Goal: Task Accomplishment & Management: Complete application form

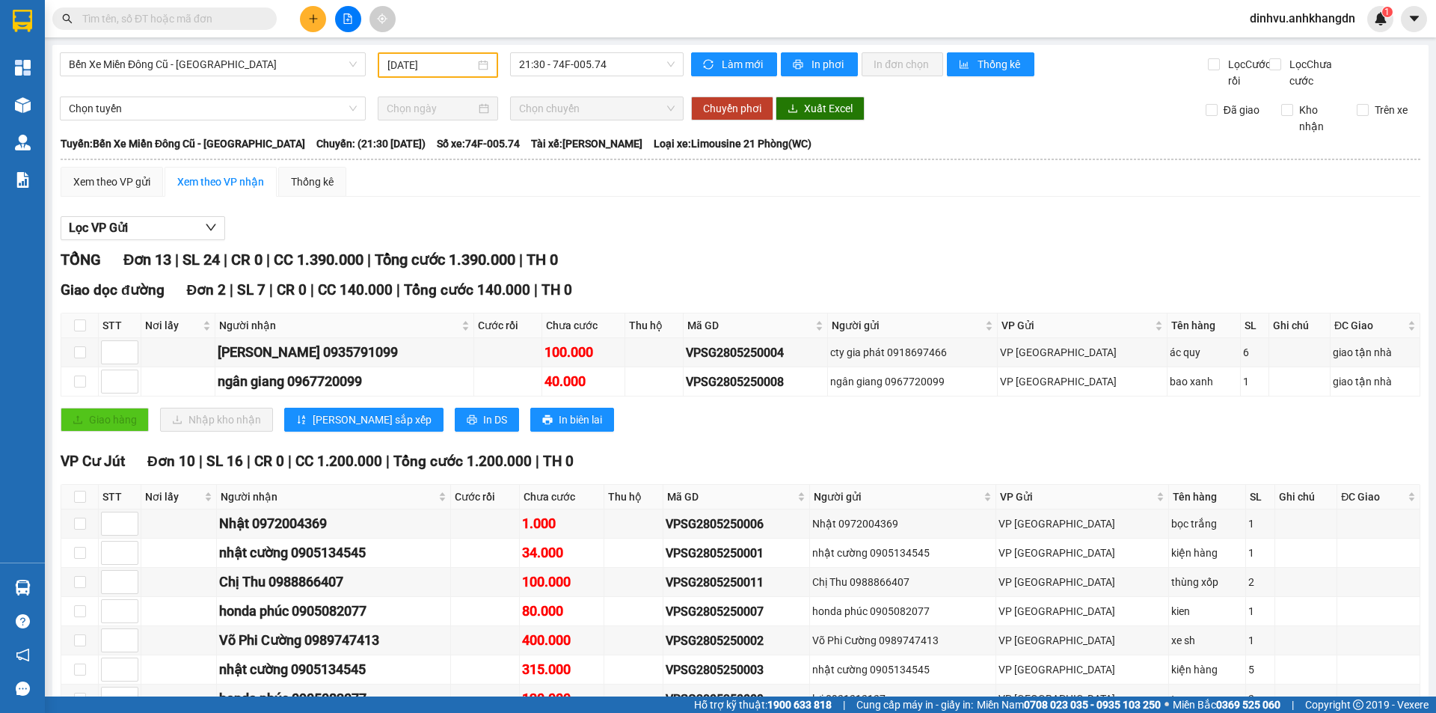
click at [413, 58] on input "[DATE]" at bounding box center [431, 65] width 88 height 16
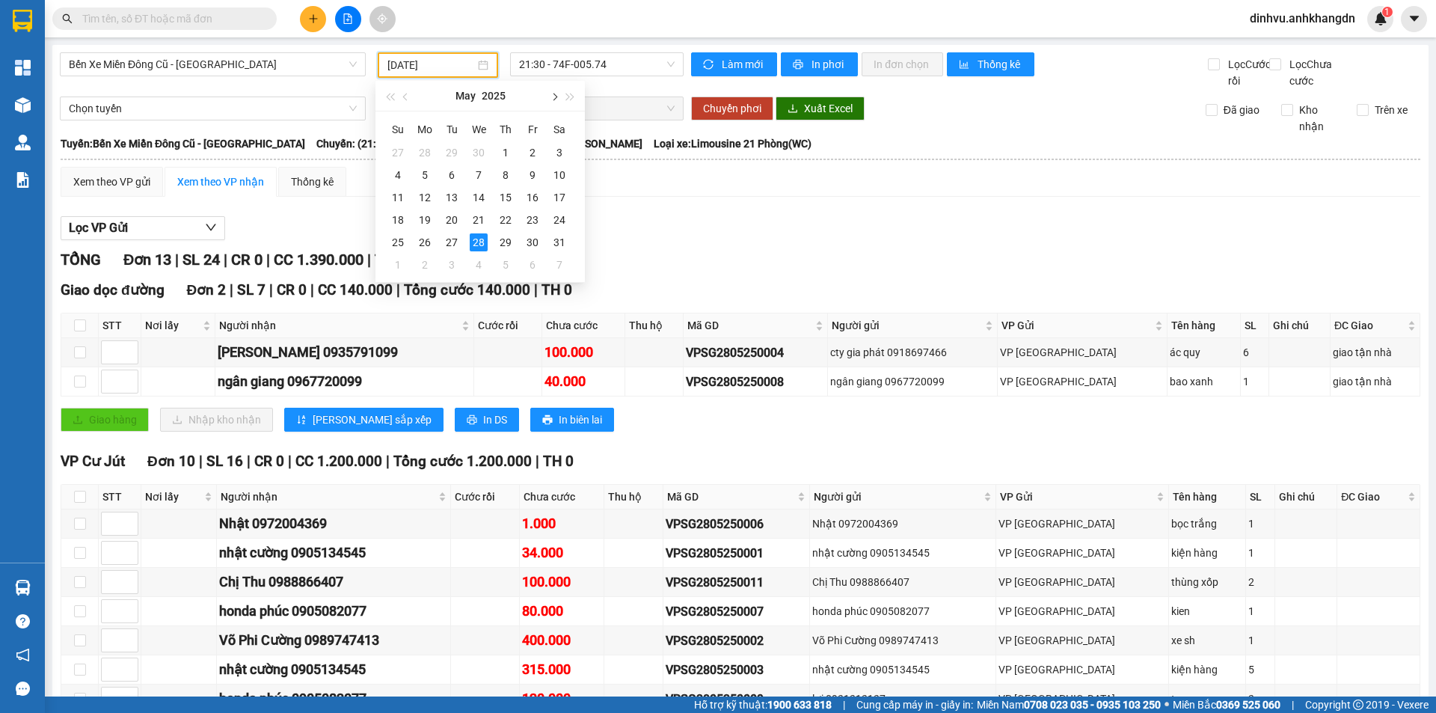
click at [552, 93] on button "button" at bounding box center [553, 96] width 16 height 30
click at [403, 95] on button "button" at bounding box center [406, 96] width 16 height 30
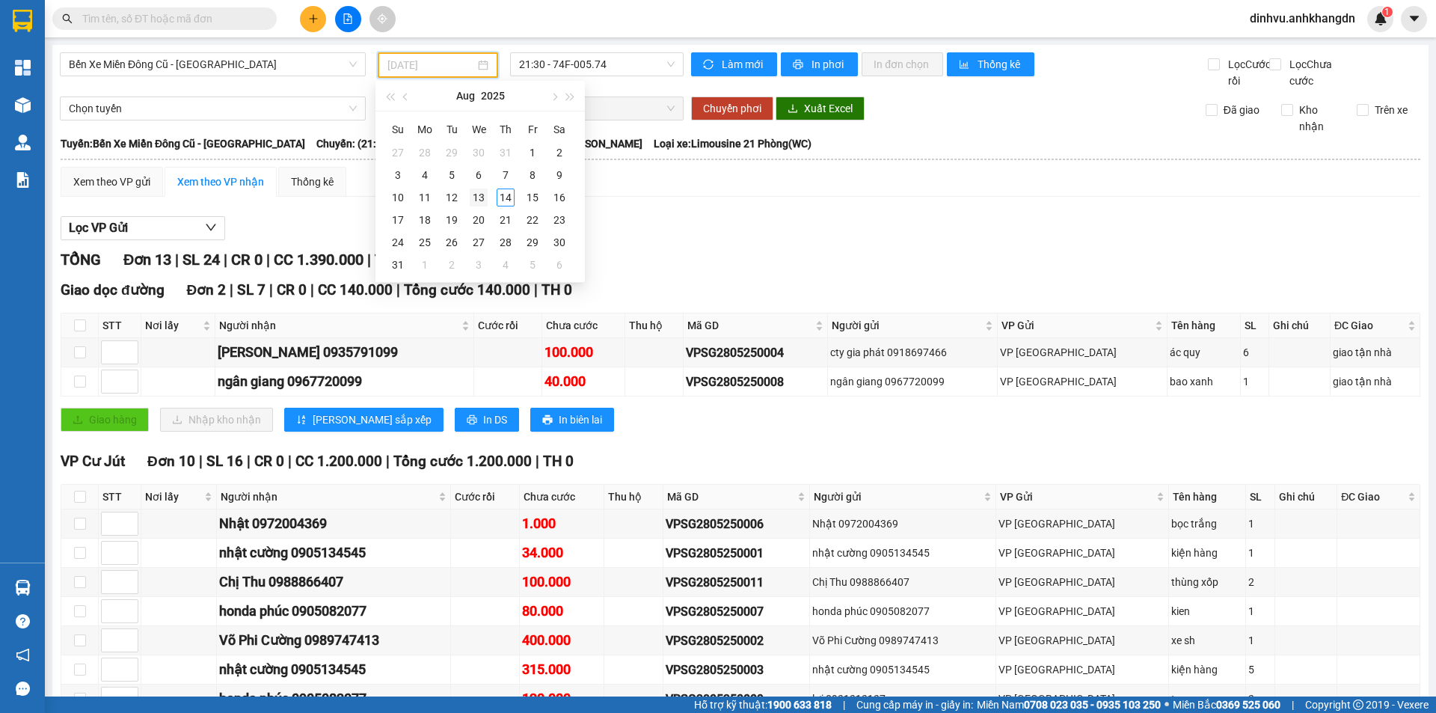
drag, startPoint x: 458, startPoint y: 190, endPoint x: 471, endPoint y: 196, distance: 14.7
click at [466, 196] on tr "10 11 12 13 14 15 16" at bounding box center [478, 197] width 188 height 22
click at [472, 196] on div "13" at bounding box center [479, 197] width 18 height 18
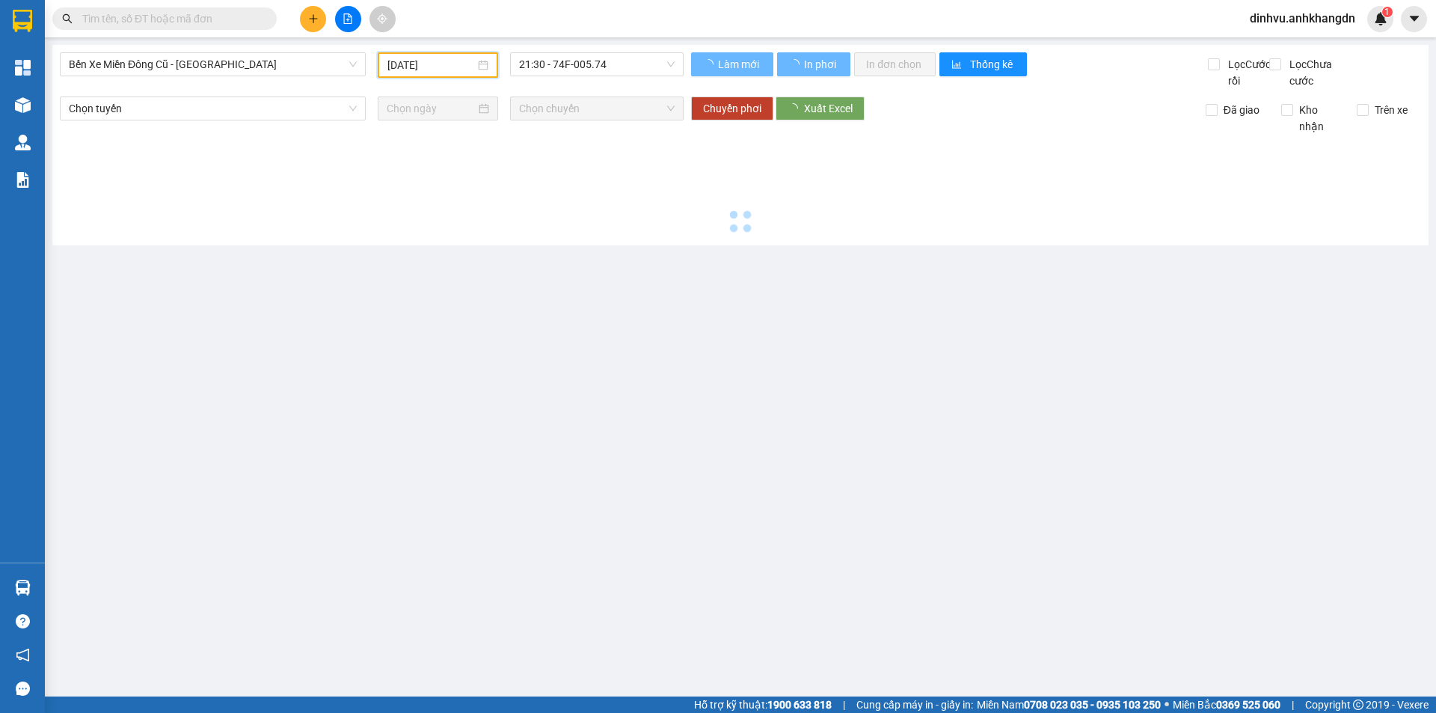
type input "[DATE]"
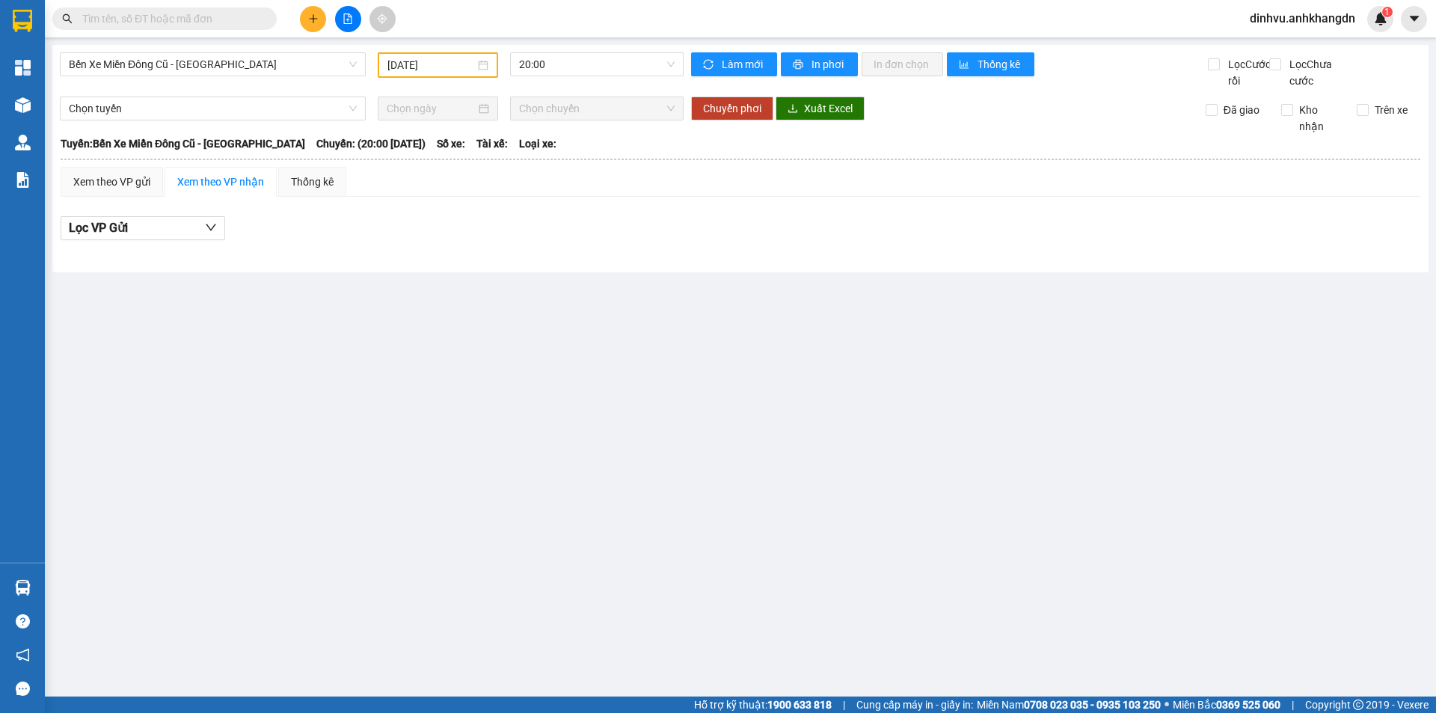
click at [190, 16] on input "text" at bounding box center [170, 18] width 177 height 16
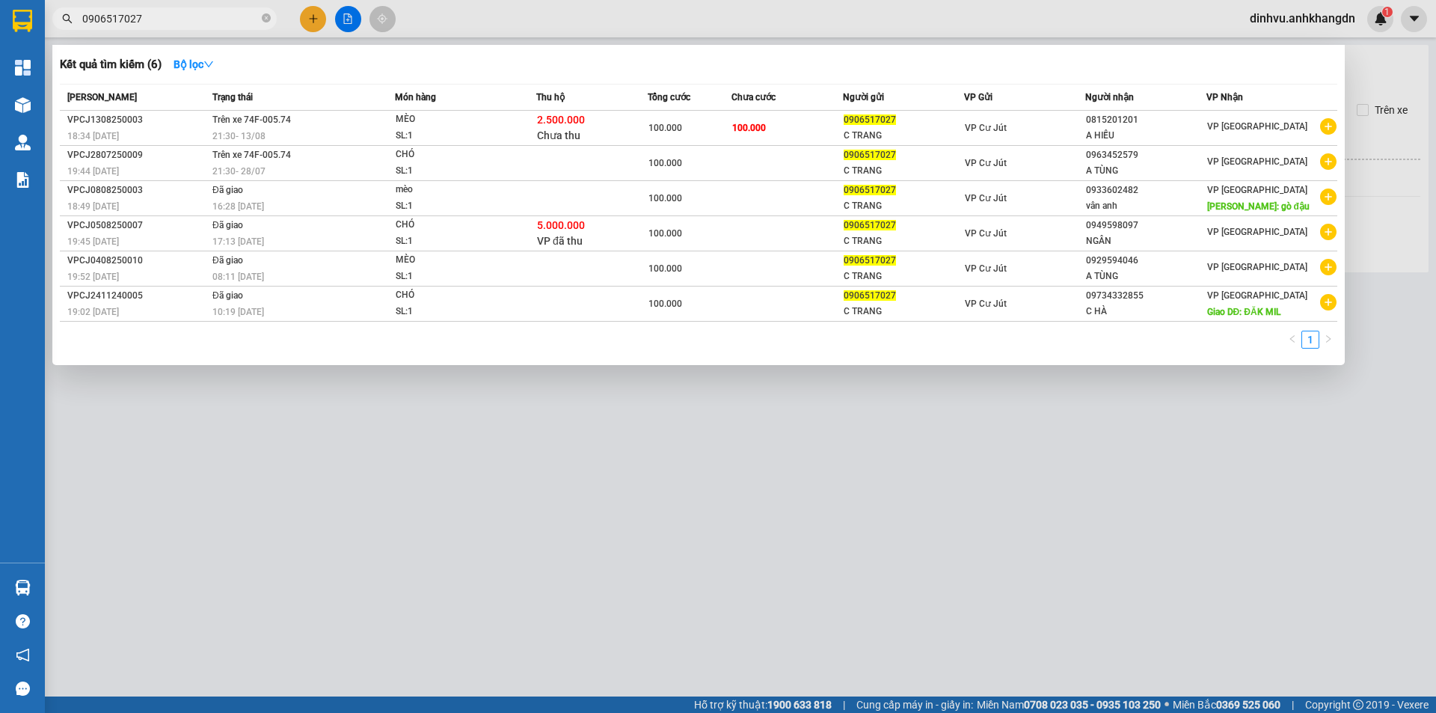
type input "0906517027"
drag, startPoint x: 722, startPoint y: 524, endPoint x: 565, endPoint y: 212, distance: 349.2
click at [709, 473] on div at bounding box center [718, 356] width 1436 height 713
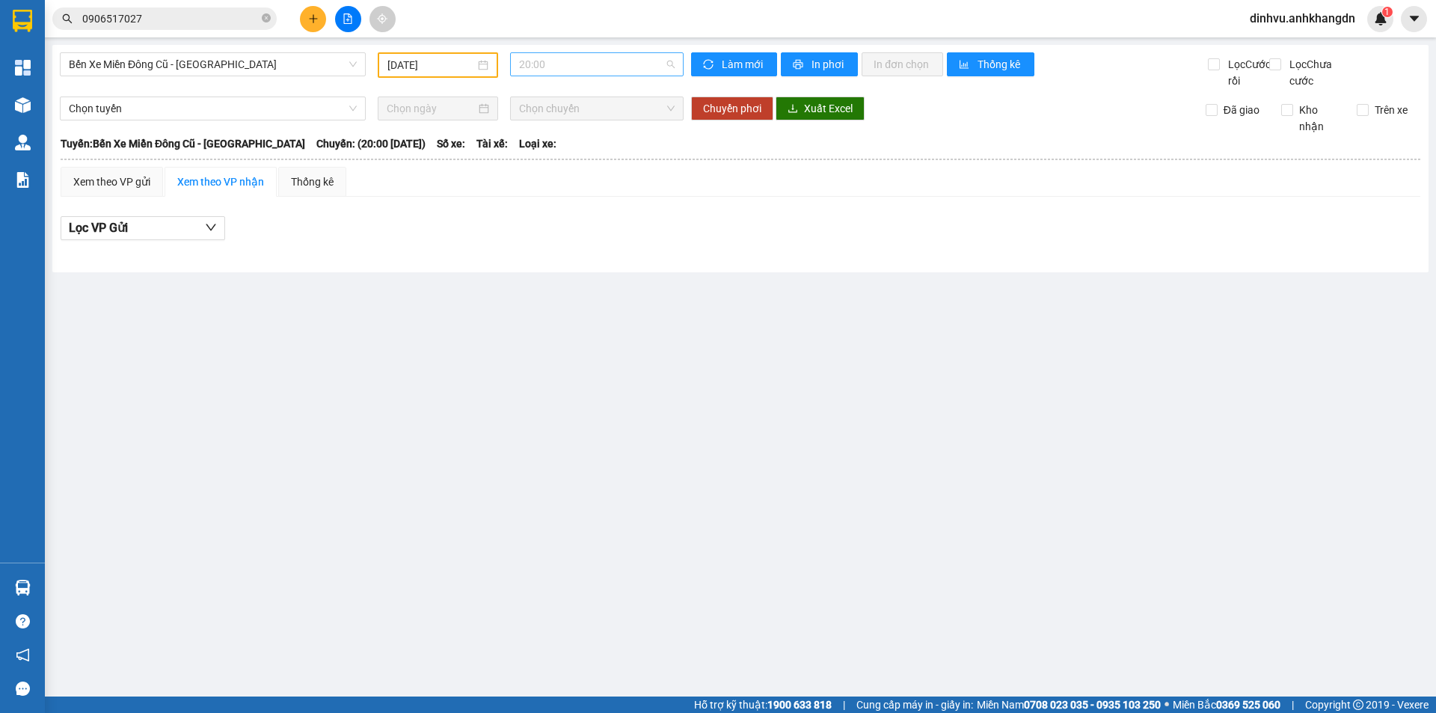
click at [536, 64] on span "20:00" at bounding box center [597, 64] width 156 height 22
click at [565, 135] on div "21:30 - 74F-005.97" at bounding box center [577, 142] width 117 height 16
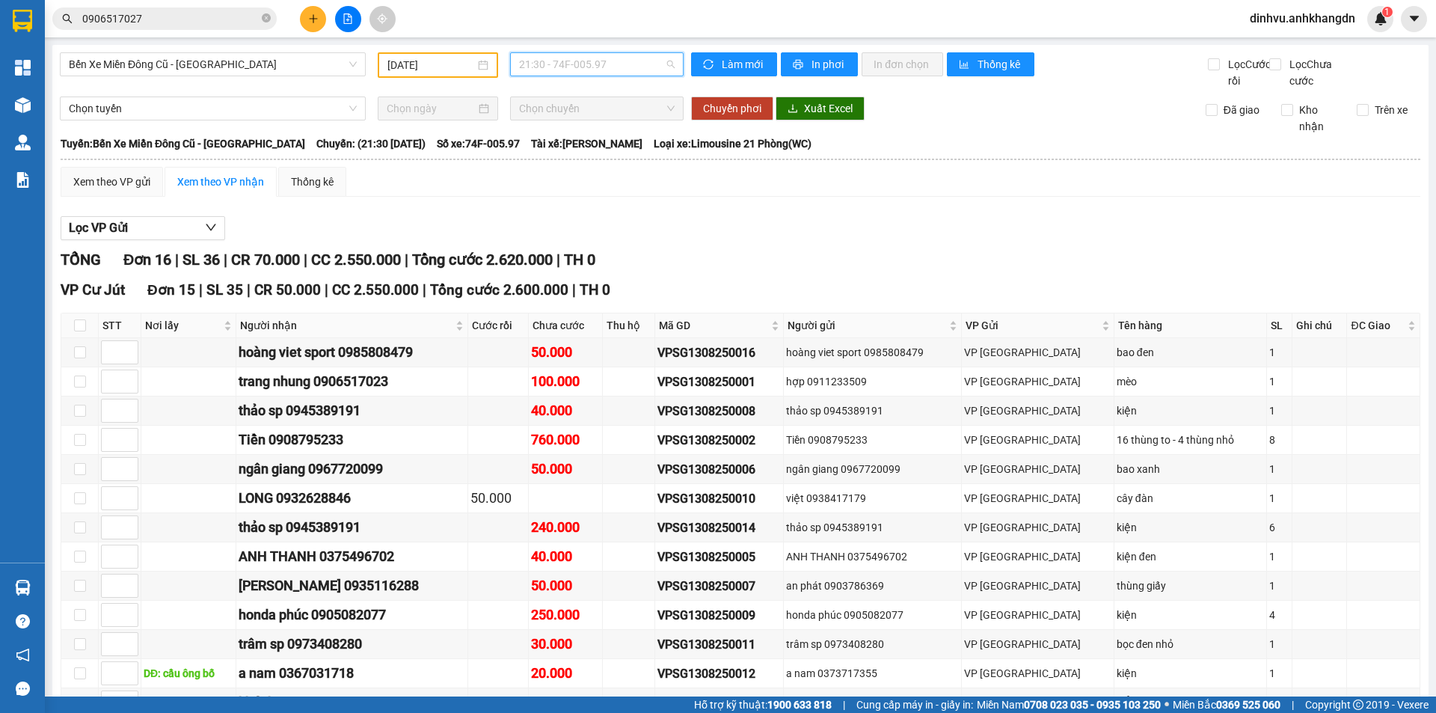
click at [578, 56] on span "21:30 - 74F-005.97" at bounding box center [597, 64] width 156 height 22
click at [583, 139] on div "21:30 - 74F-005.97" at bounding box center [573, 142] width 117 height 16
click at [703, 271] on div "TỔNG Đơn 16 | SL 36 | CR 70.000 | CC 2.550.000 | Tổng cước 2.620.000 | TH 0" at bounding box center [741, 259] width 1360 height 23
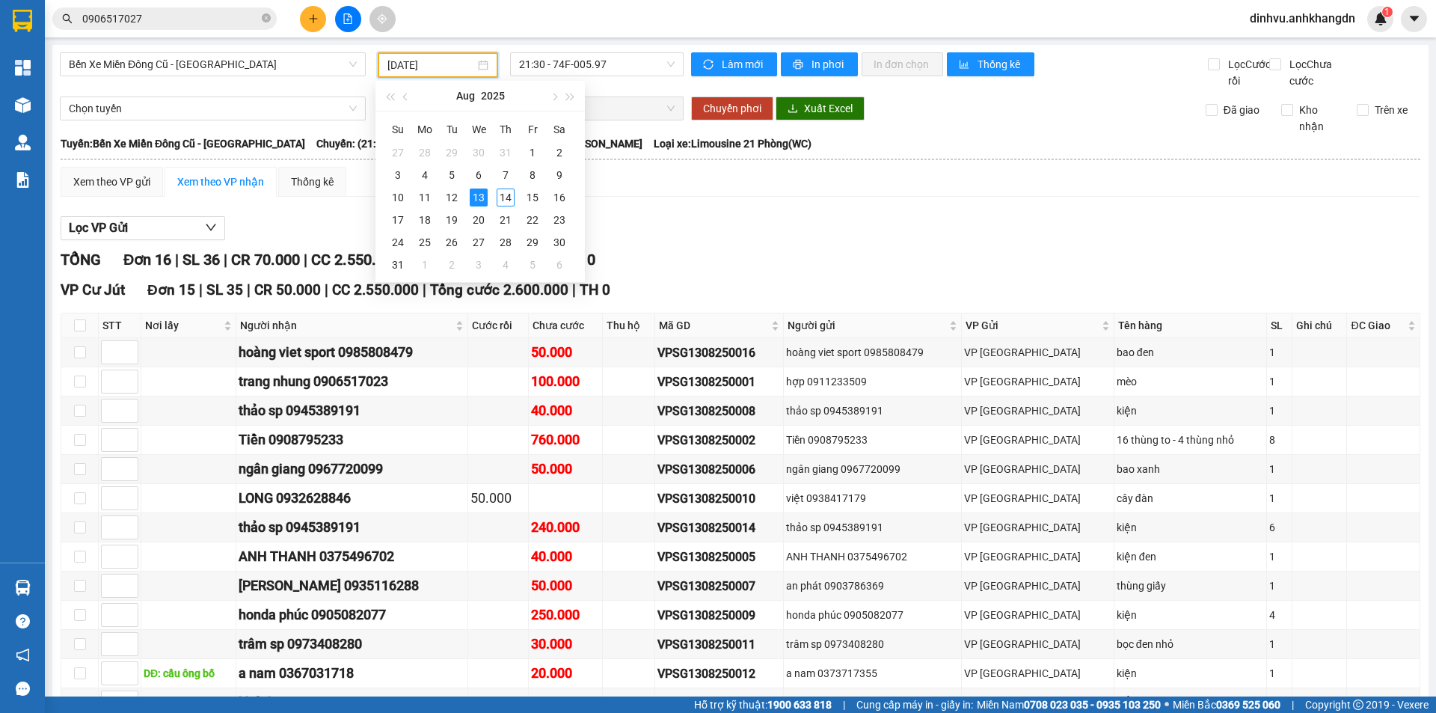
click at [422, 66] on input "[DATE]" at bounding box center [431, 65] width 88 height 16
type input "[DATE]"
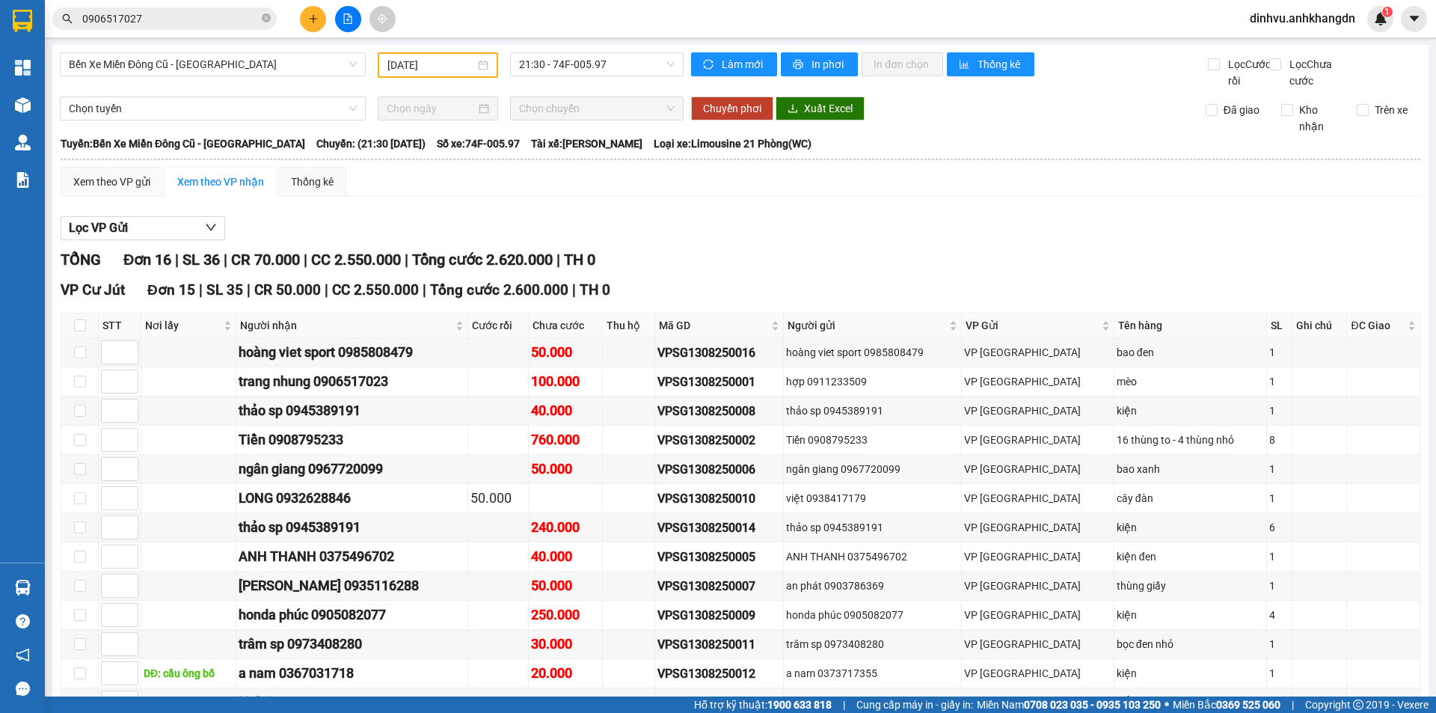
click at [687, 230] on div "Lọc VP Gửi TỔNG Đơn 16 | SL 36 | CR 70.000 | CC 2.550.000 | Tổng cước 2.620.00…" at bounding box center [741, 590] width 1360 height 763
click at [863, 235] on div "Lọc VP Gửi" at bounding box center [741, 228] width 1360 height 25
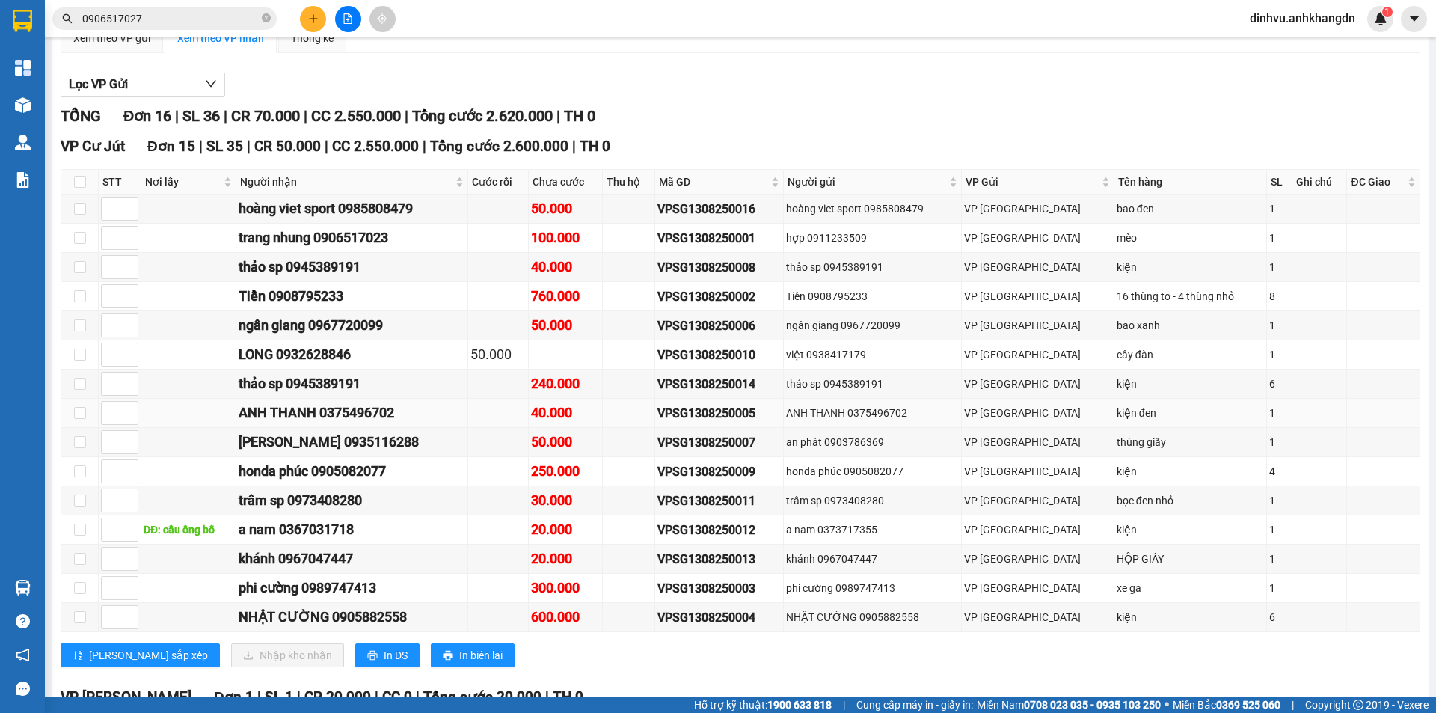
scroll to position [150, 0]
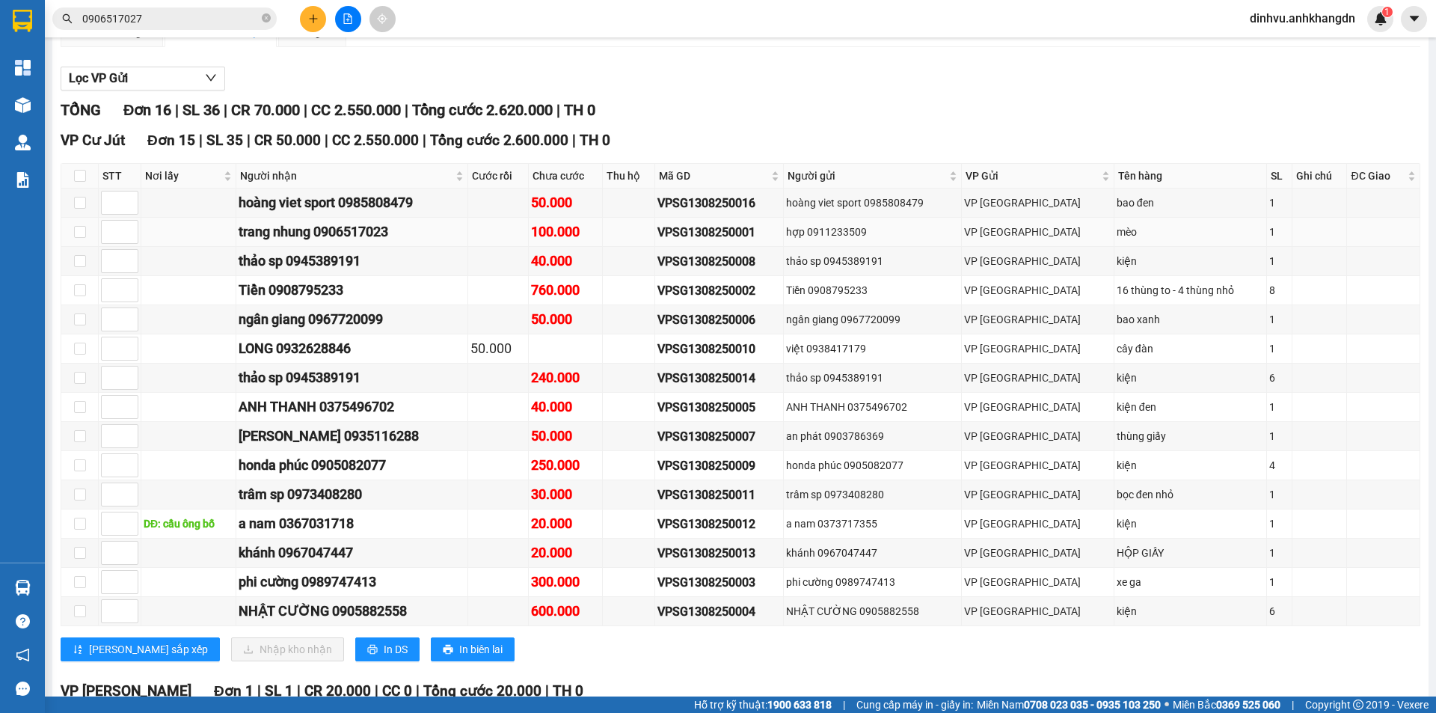
click at [394, 242] on div "trang nhung 0906517023" at bounding box center [352, 231] width 226 height 21
drag, startPoint x: 808, startPoint y: 247, endPoint x: 681, endPoint y: 255, distance: 128.2
click at [681, 247] on tr "trang nhung 0906517023 100.000 VPSG1308250001 hợp 0911233509 VP [GEOGRAPHIC_DAT…" at bounding box center [740, 232] width 1359 height 29
copy div "VPSG1308250001"
click at [188, 11] on input "0906517027" at bounding box center [170, 18] width 177 height 16
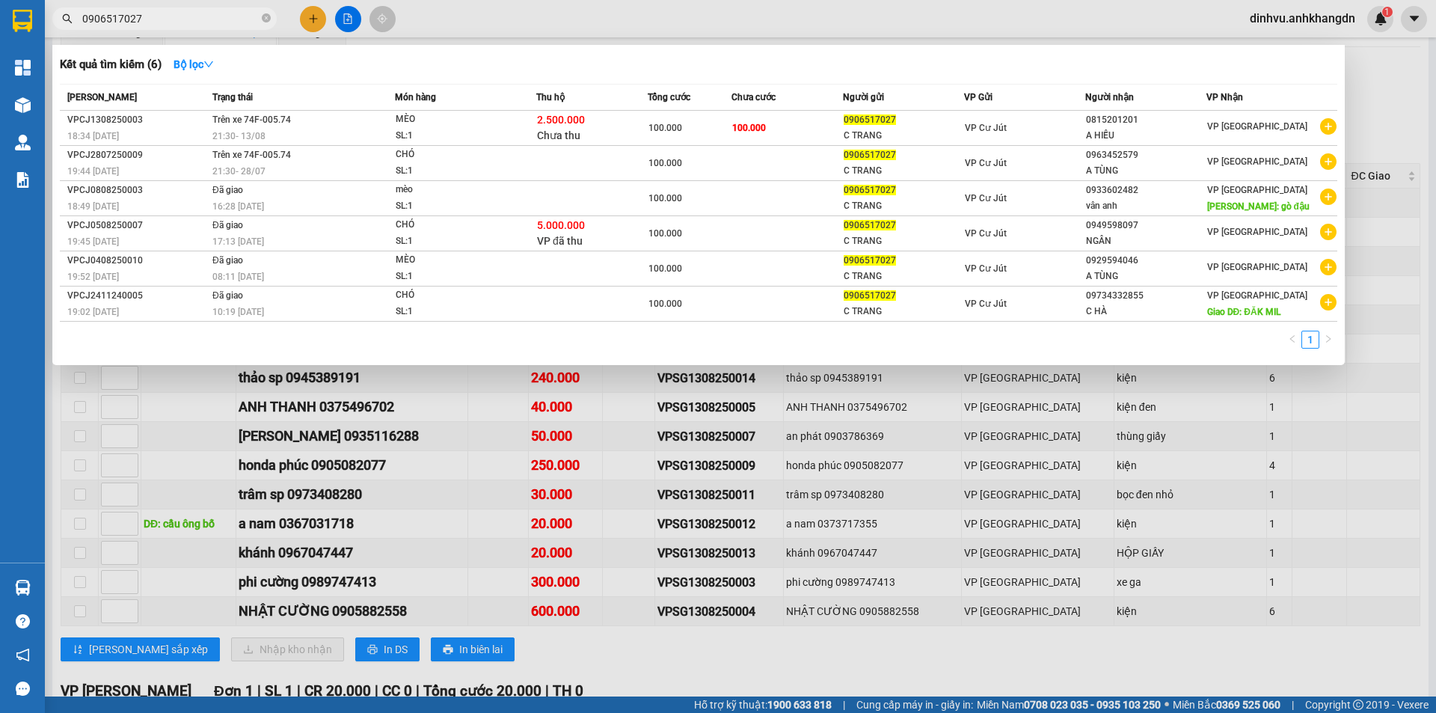
drag, startPoint x: 152, startPoint y: 17, endPoint x: 50, endPoint y: 22, distance: 101.8
click at [50, 22] on div "0906517027" at bounding box center [146, 18] width 292 height 22
paste input "VPSG1308250001"
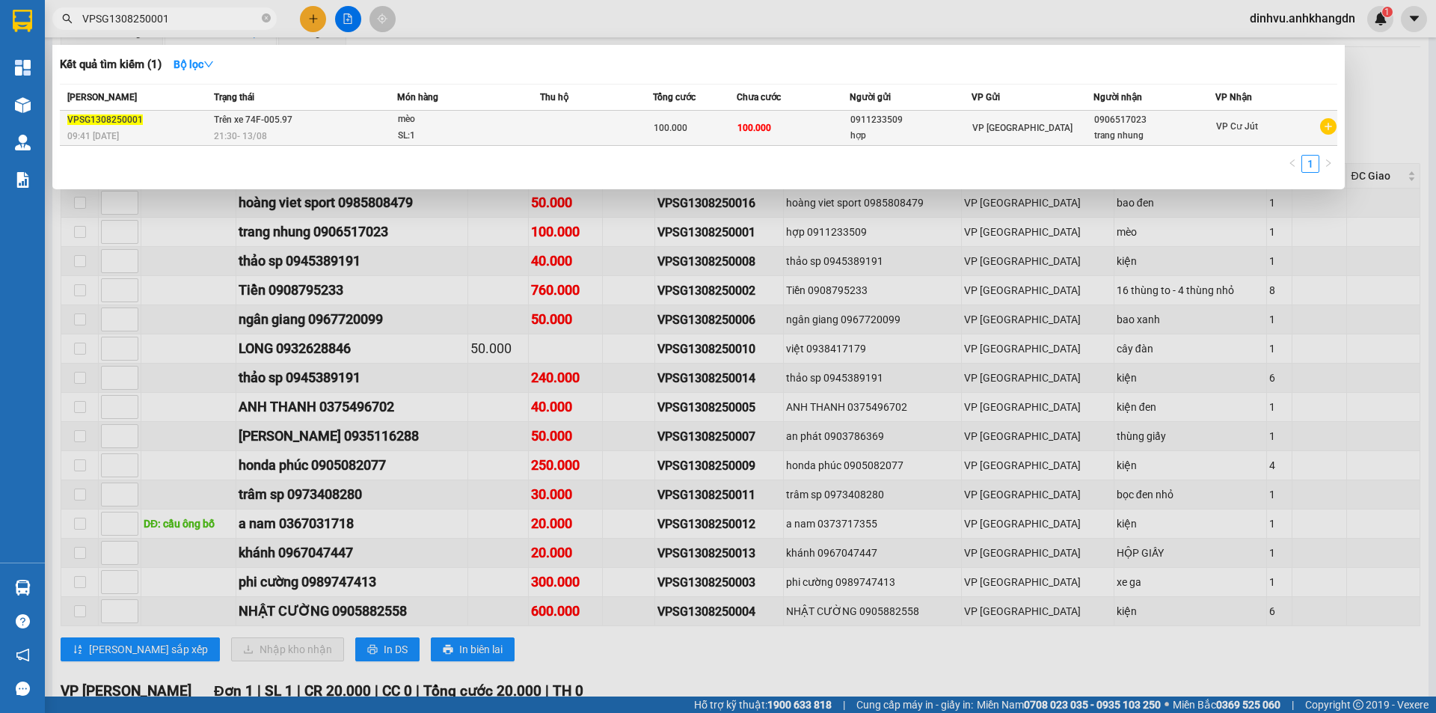
type input "VPSG1308250001"
click at [627, 131] on td at bounding box center [596, 128] width 112 height 35
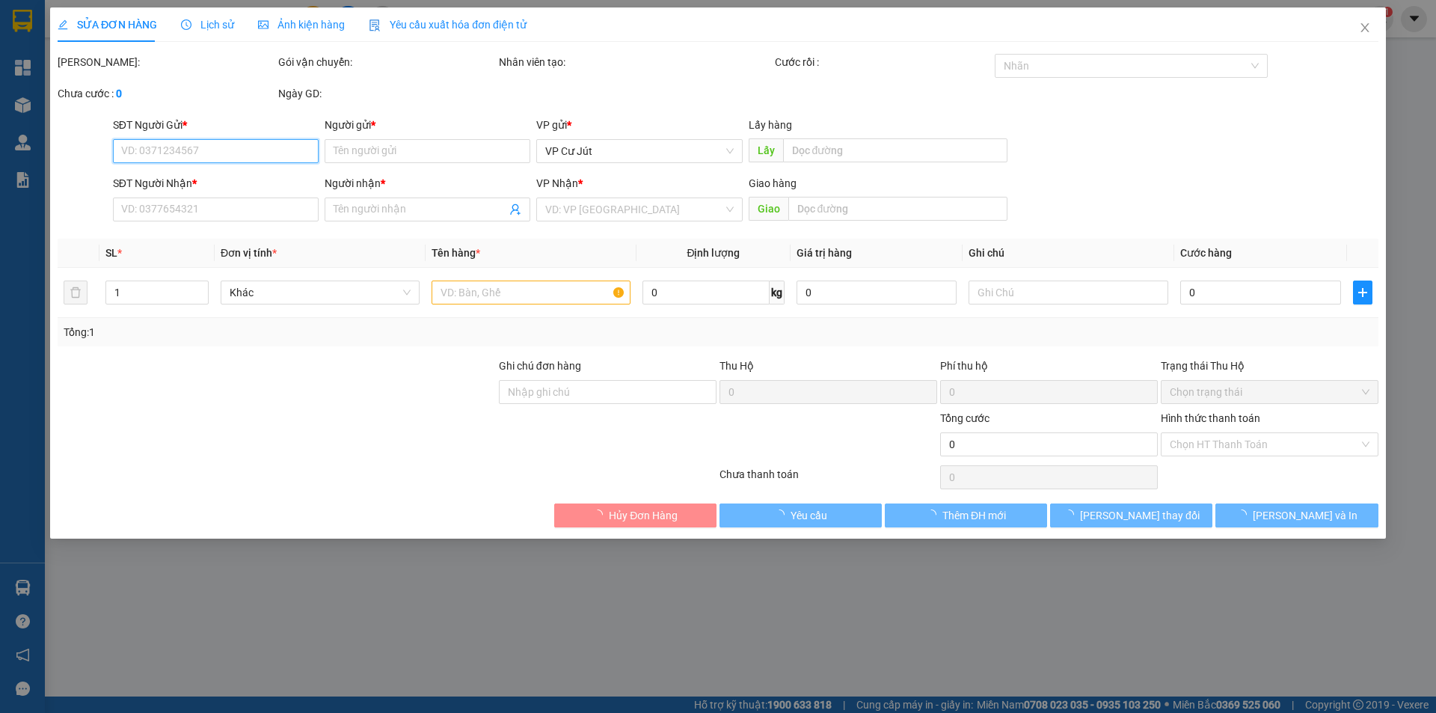
type input "0911233509"
type input "hợp"
type input "0906517023"
type input "trang nhung"
type input "100.000"
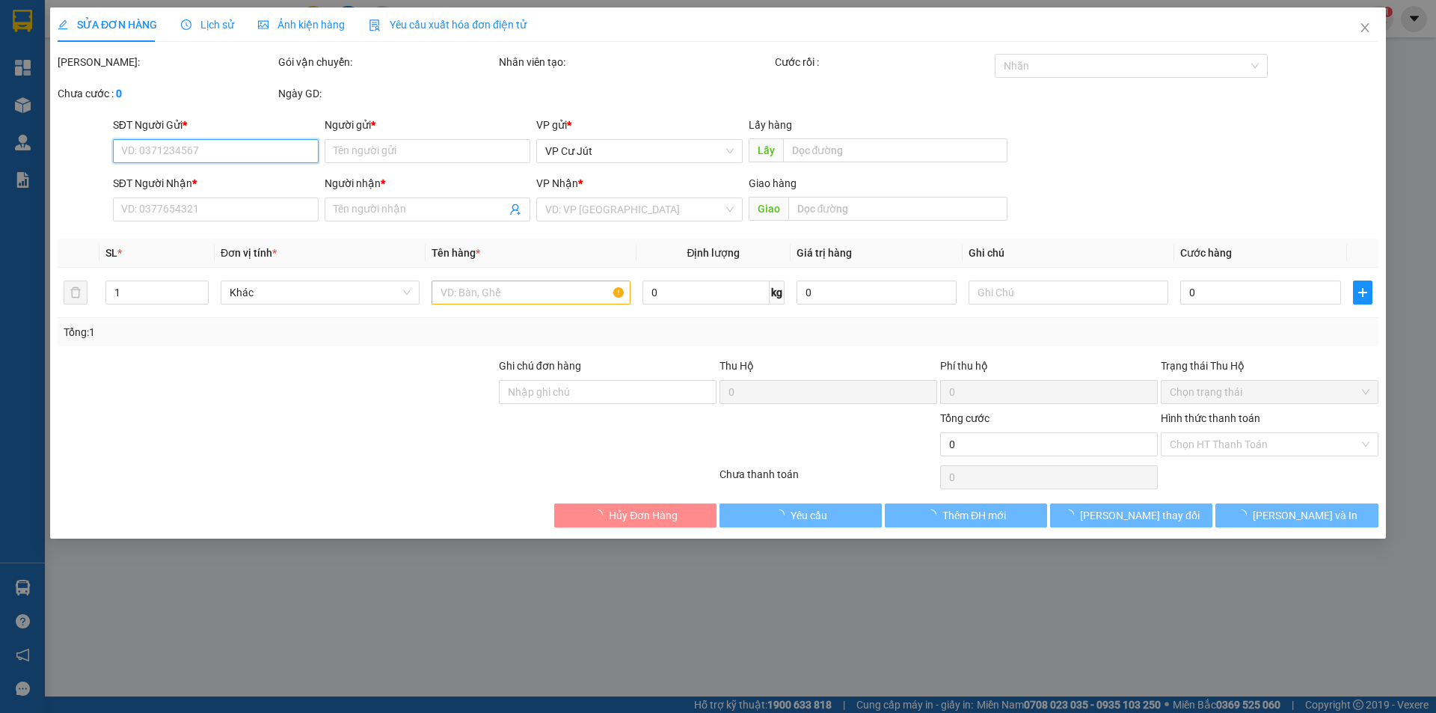
type input "100.000"
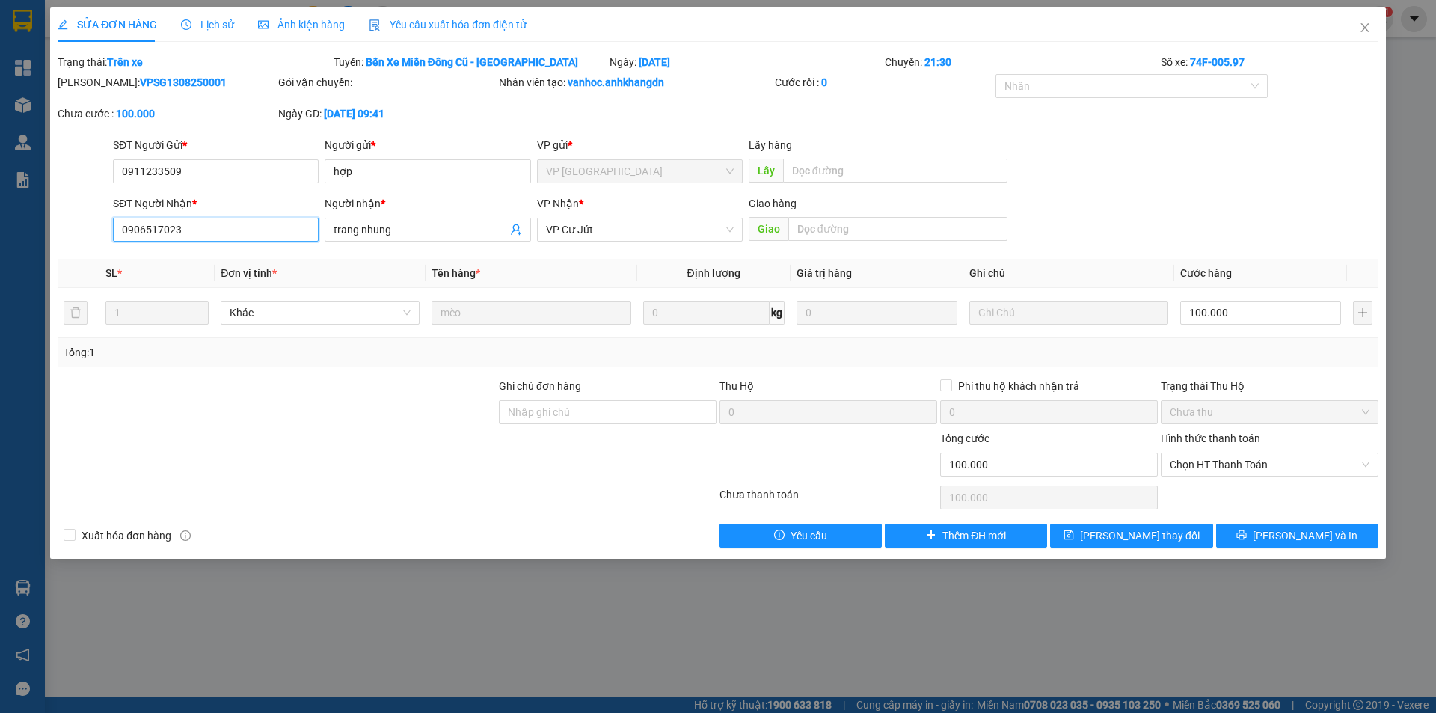
click at [207, 239] on input "0906517023" at bounding box center [216, 230] width 206 height 24
type input "0906517027"
click at [1304, 536] on span "[PERSON_NAME] và In" at bounding box center [1305, 535] width 105 height 16
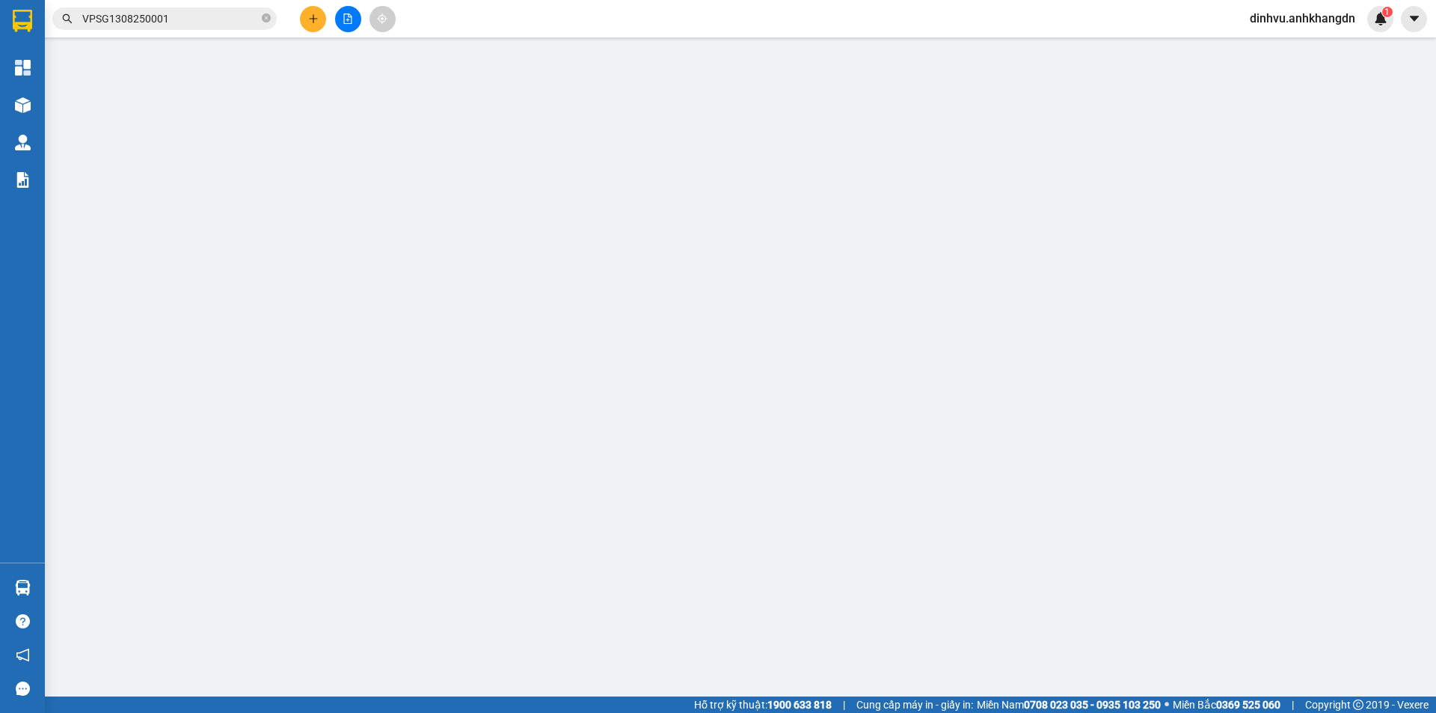
type input "0911233509"
type input "hợp"
type input "0906517027"
type input "trang nhung"
type input "100.000"
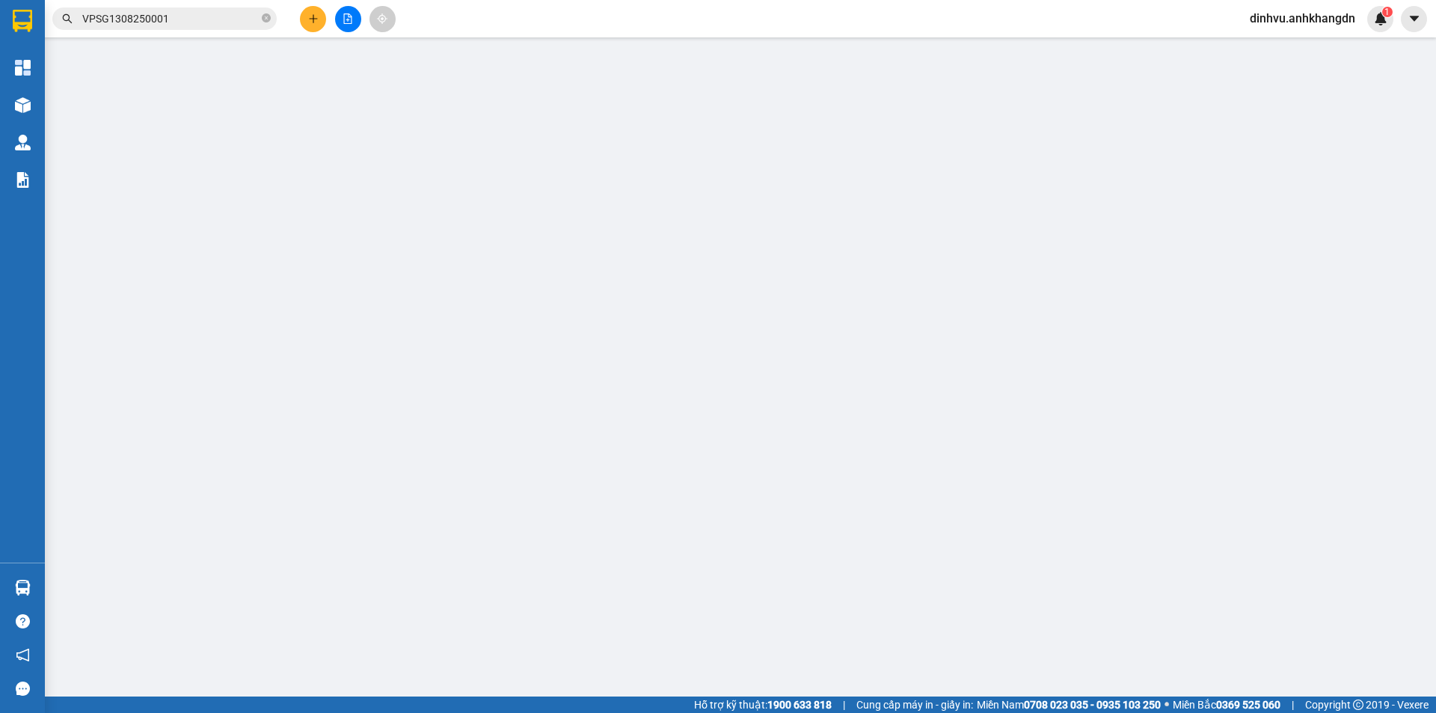
type input "100.000"
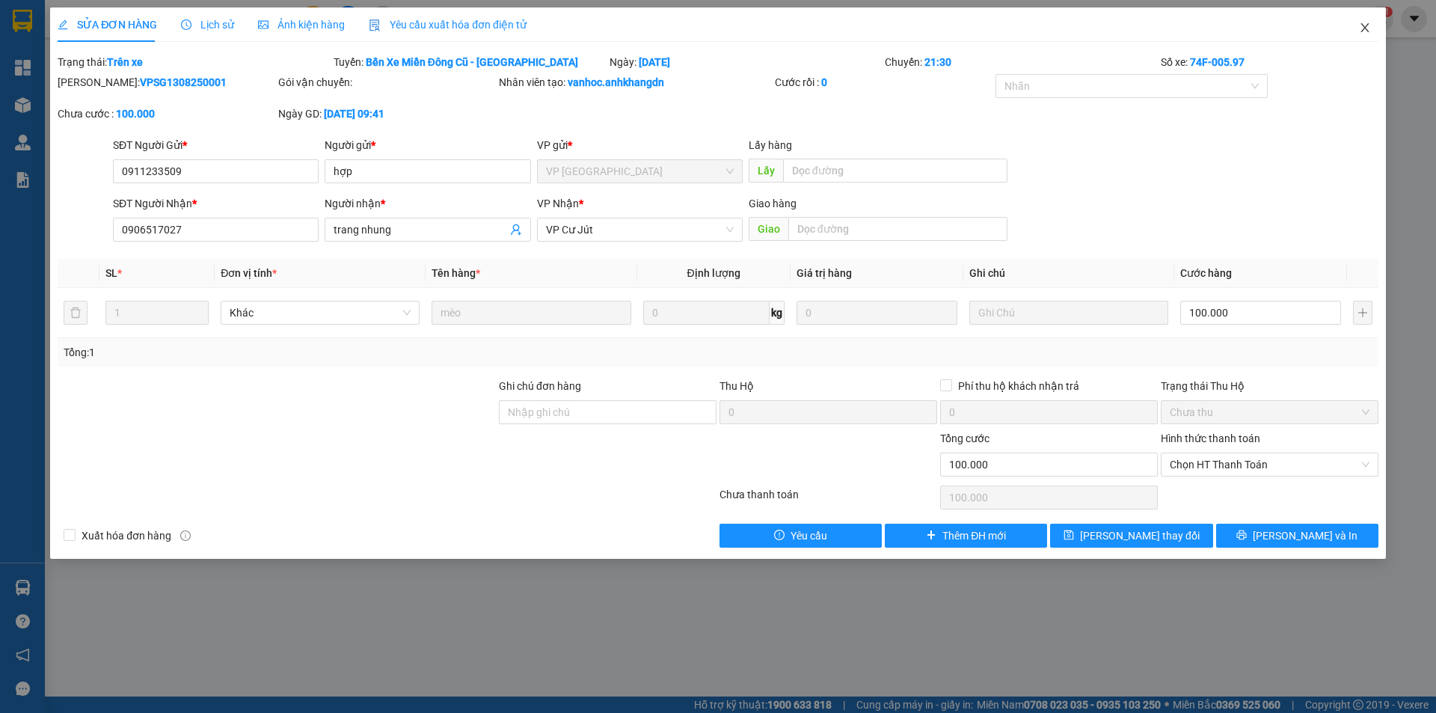
click at [1354, 21] on span "Close" at bounding box center [1365, 28] width 42 height 42
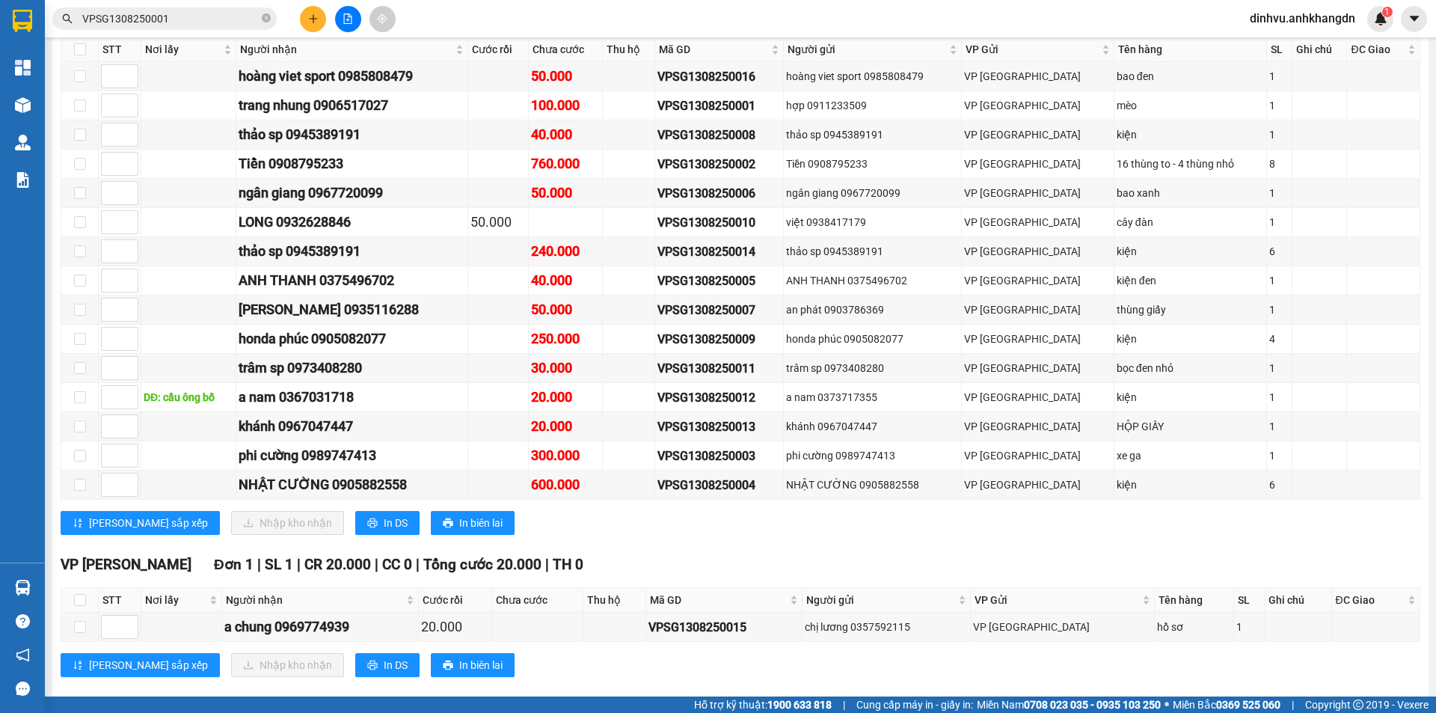
scroll to position [299, 0]
